Goal: Communication & Community: Answer question/provide support

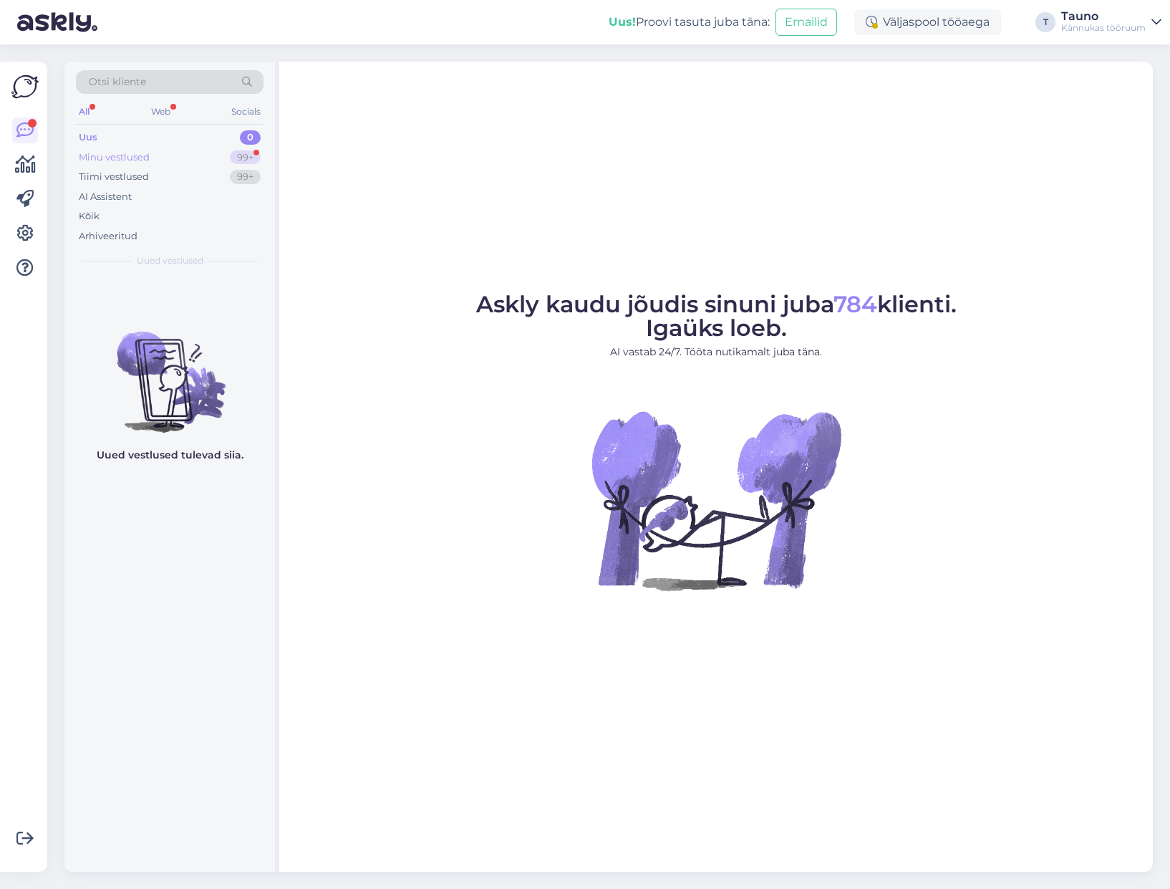
click at [117, 162] on div "Minu vestlused" at bounding box center [114, 157] width 71 height 14
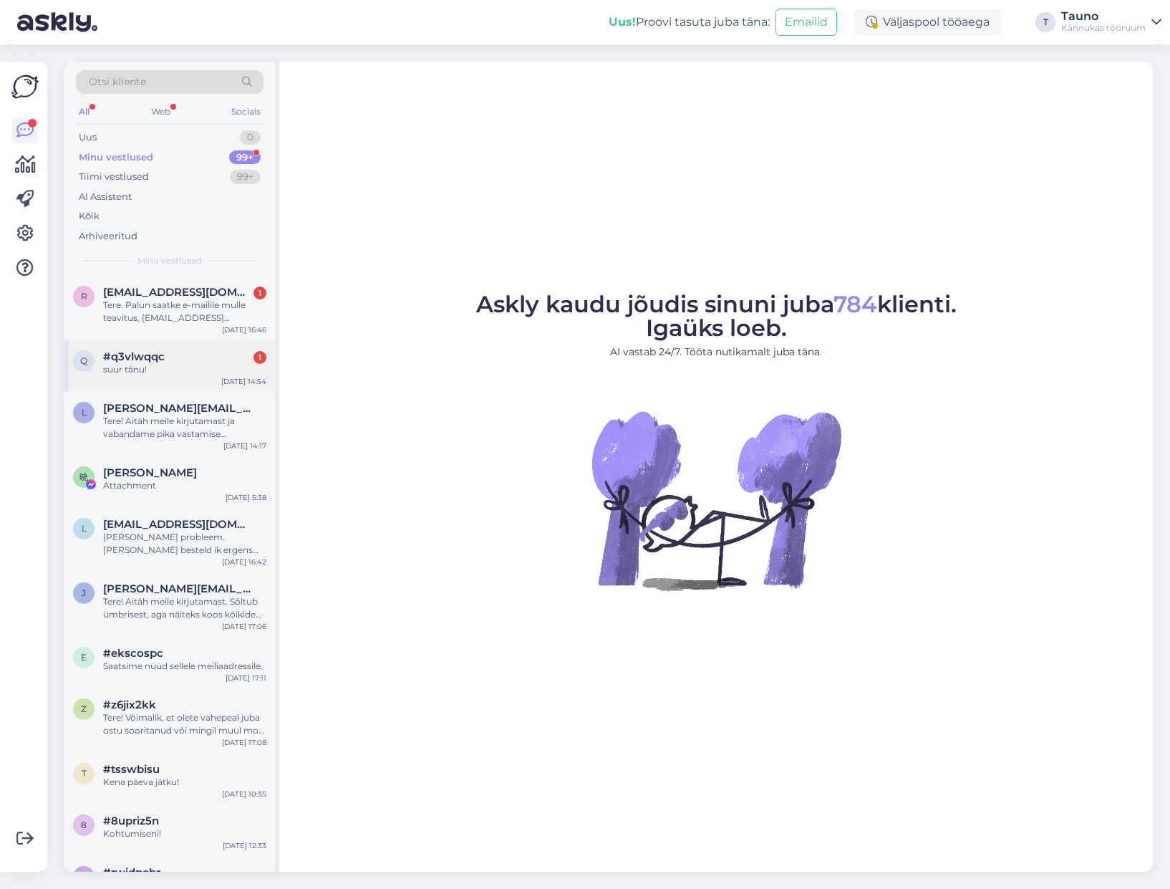
click at [130, 359] on span "#q3vlwqqc" at bounding box center [134, 356] width 62 height 13
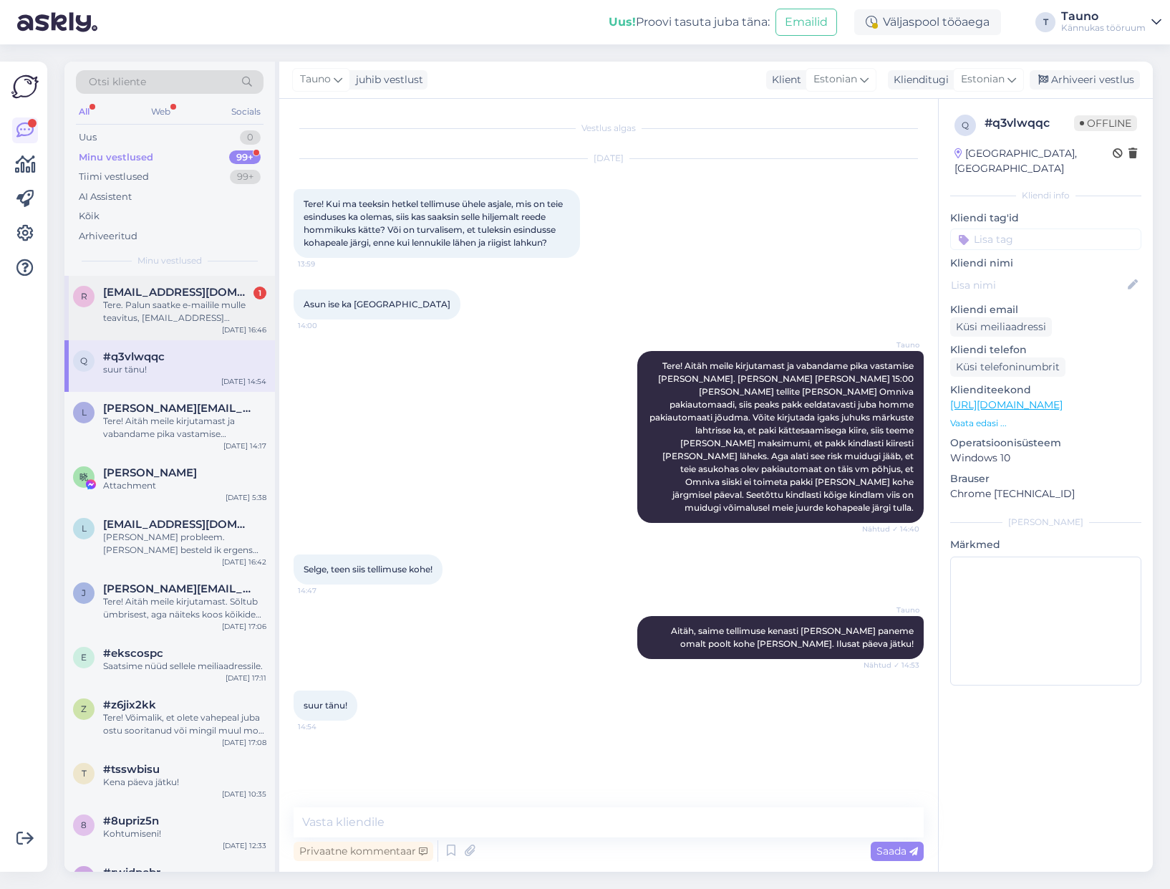
click at [132, 312] on div "Tere. Palun saatke e-mailile mulle teavitus, [EMAIL_ADDRESS][DOMAIN_NAME]." at bounding box center [184, 312] width 163 height 26
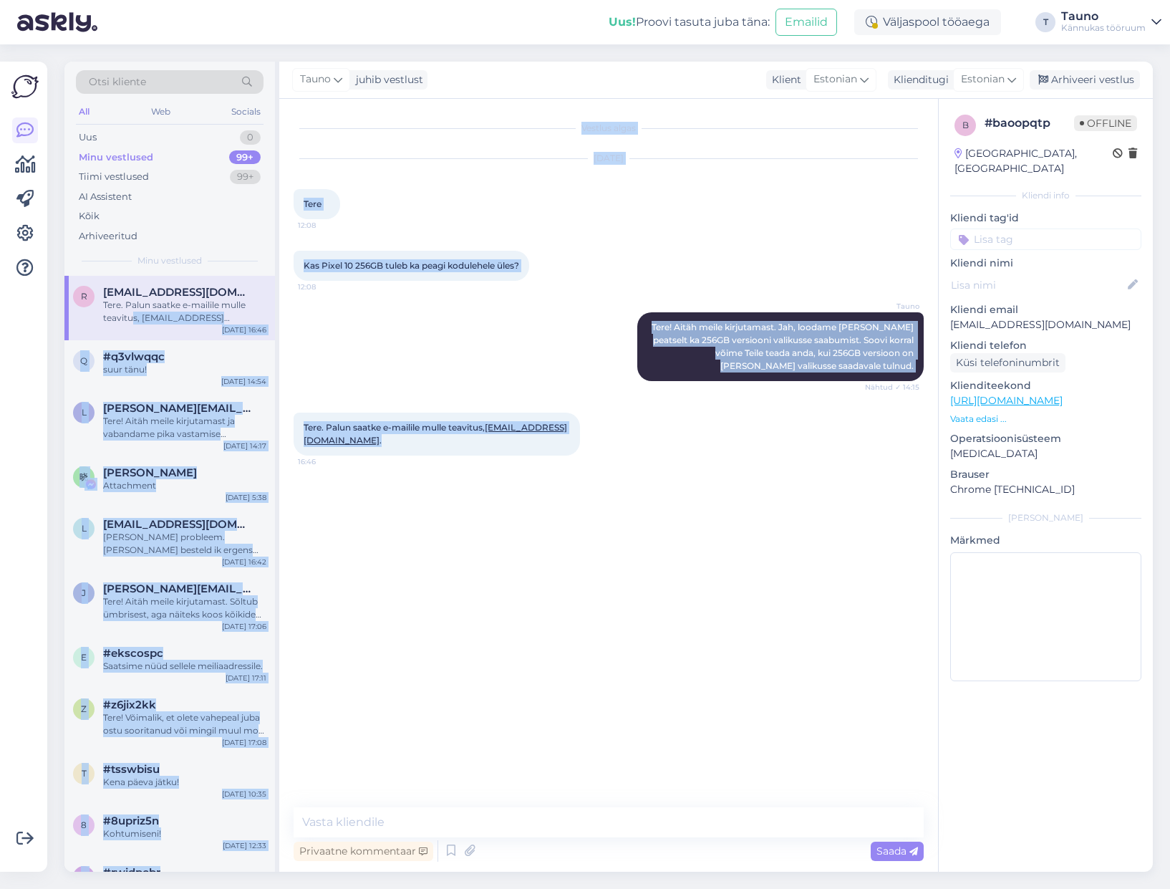
drag, startPoint x: 132, startPoint y: 312, endPoint x: 570, endPoint y: 683, distance: 574.2
click at [564, 683] on div "Otsi kliente All Web Socials Uus 0 Minu vestlused 99+ Tiimi vestlused 99+ AI As…" at bounding box center [608, 467] width 1089 height 810
click at [604, 678] on div "Vestlus algas [DATE] Tere 12:08 Kas Pixel 10 256GB tuleb ka peagi kodulehele ül…" at bounding box center [615, 453] width 643 height 681
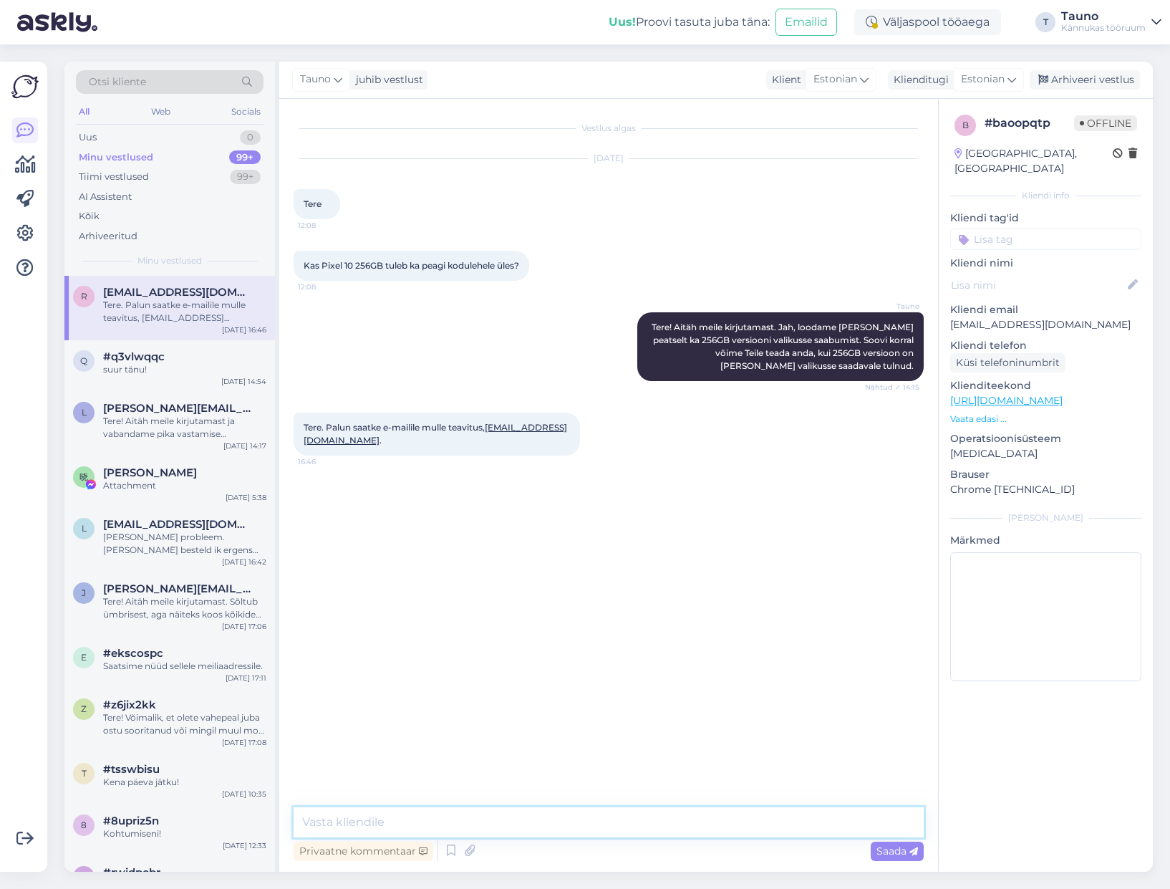
click at [351, 823] on textarea at bounding box center [609, 822] width 630 height 30
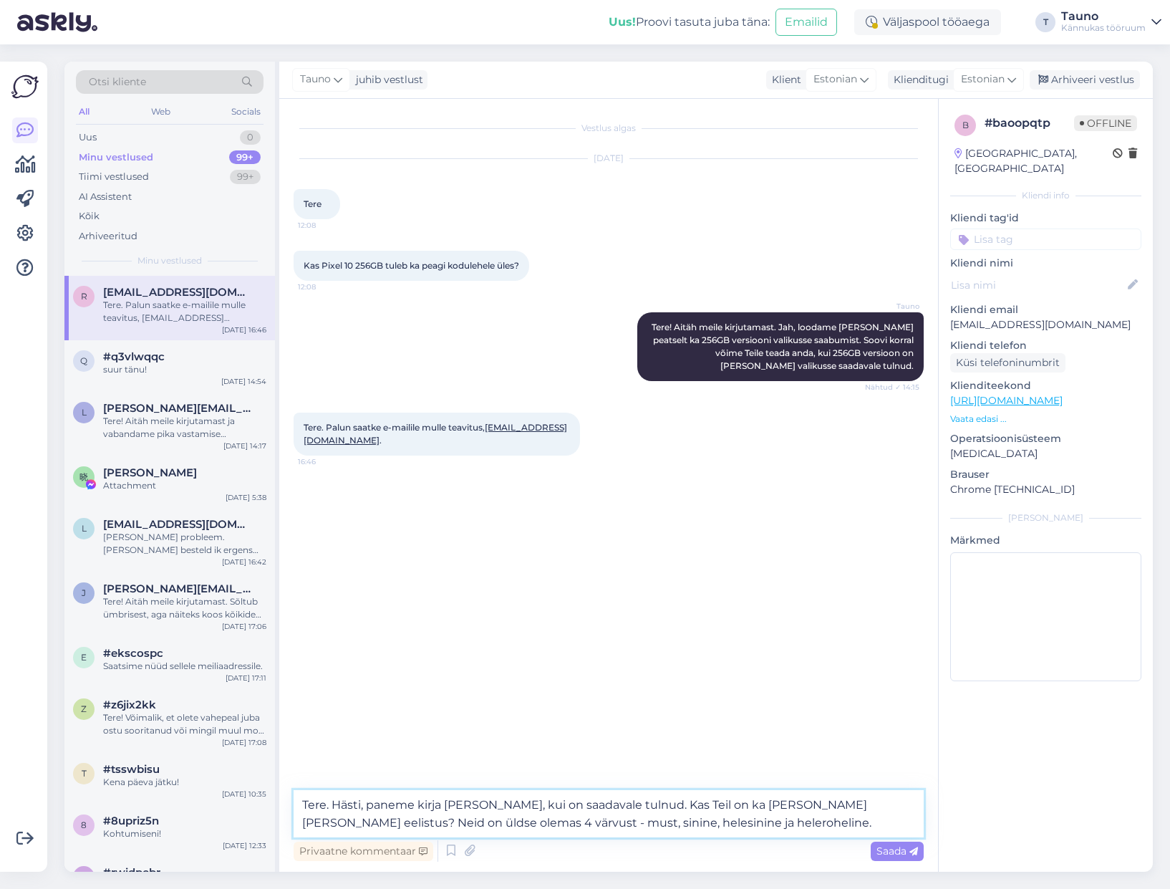
click at [777, 819] on textarea "Tere. Hästi, paneme kirja [PERSON_NAME], kui on saadavale tulnud. Kas Teil on k…" at bounding box center [609, 813] width 630 height 47
click at [347, 819] on textarea "Tere. Hästi, paneme kirja [PERSON_NAME], kui on saadavale tulnud. Kas Teil on k…" at bounding box center [609, 813] width 630 height 47
type textarea "Tere. Hästi, paneme kirja [PERSON_NAME], kui on saadavale tulnud. Kas Teil on k…"
click at [896, 852] on span "Saada" at bounding box center [898, 850] width 42 height 13
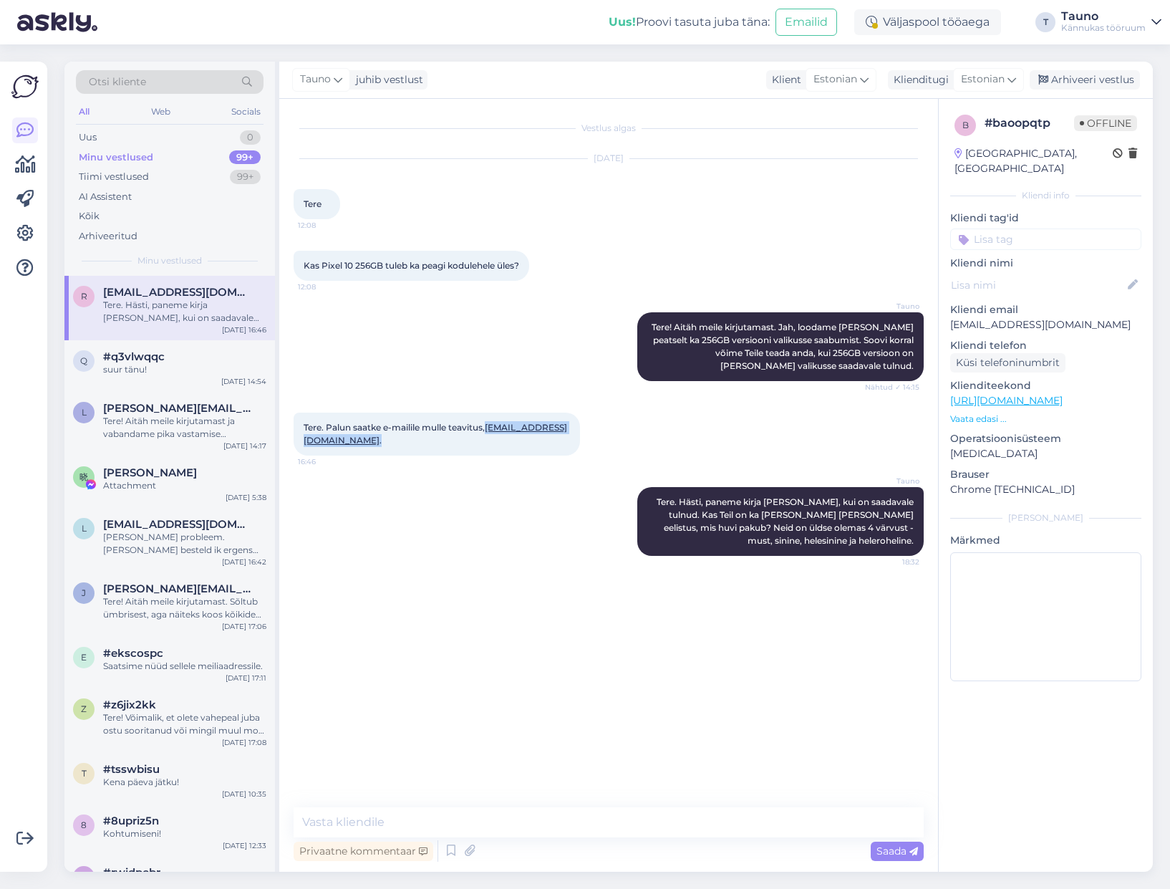
drag, startPoint x: 448, startPoint y: 443, endPoint x: 304, endPoint y: 440, distance: 144.0
click at [304, 440] on div "Tere. Palun saatke e-mailile mulle teavitus, [EMAIL_ADDRESS][DOMAIN_NAME] . 16:…" at bounding box center [437, 434] width 286 height 43
copy span "[EMAIL_ADDRESS][DOMAIN_NAME] ."
